Goal: Transaction & Acquisition: Purchase product/service

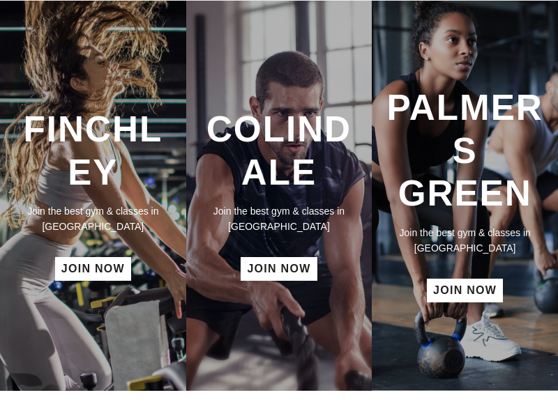
scroll to position [60, 0]
